Goal: Task Accomplishment & Management: Use online tool/utility

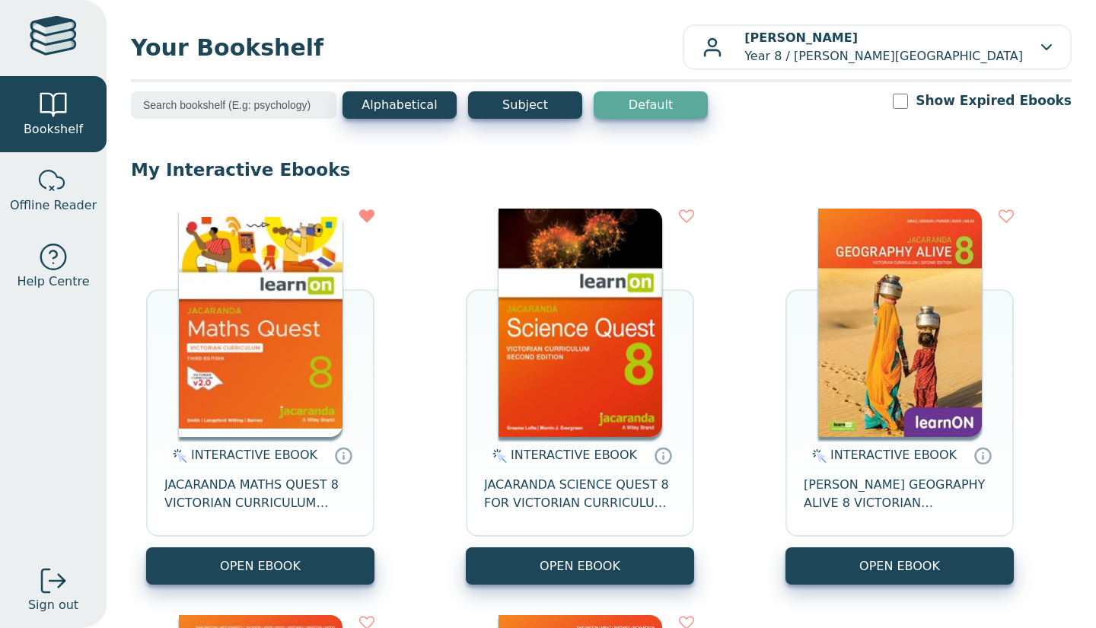
click at [339, 554] on button "OPEN EBOOK" at bounding box center [260, 565] width 228 height 37
